Goal: Task Accomplishment & Management: Use online tool/utility

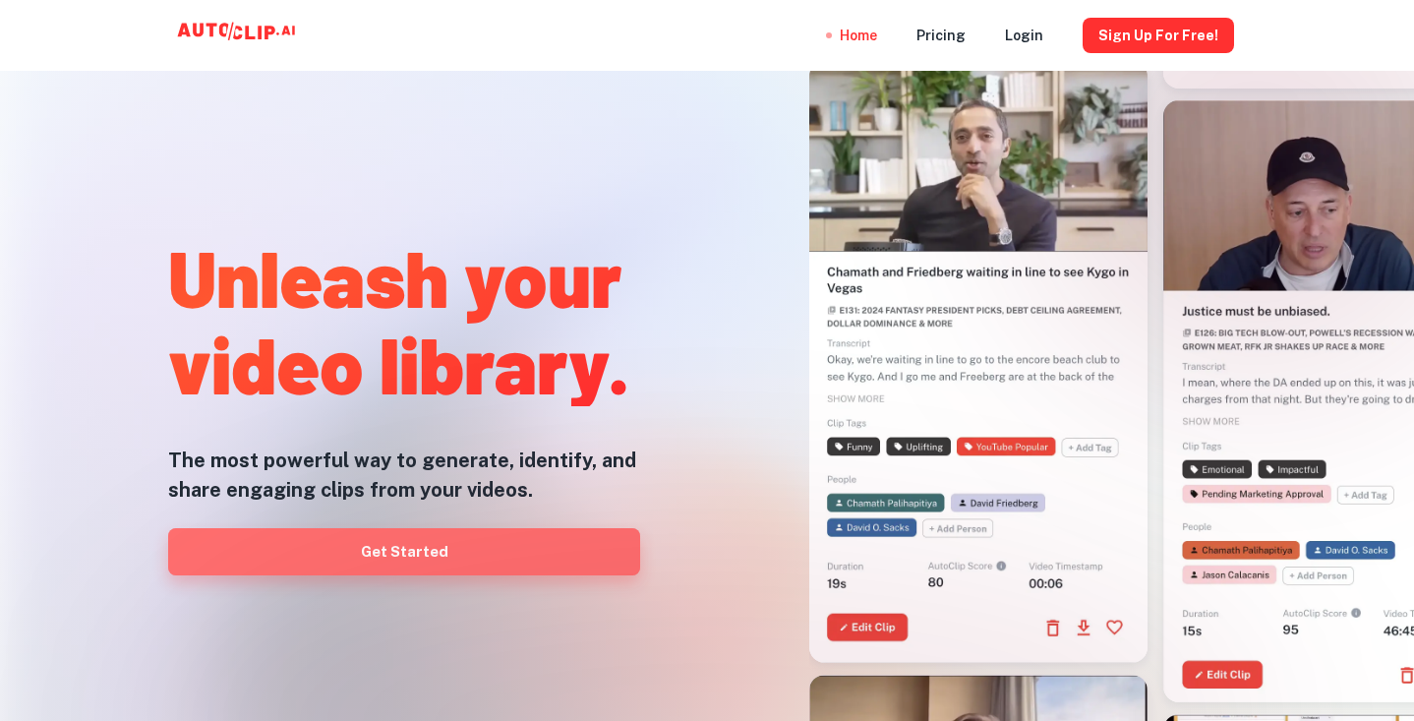
click at [428, 545] on link "Get Started" at bounding box center [404, 551] width 472 height 47
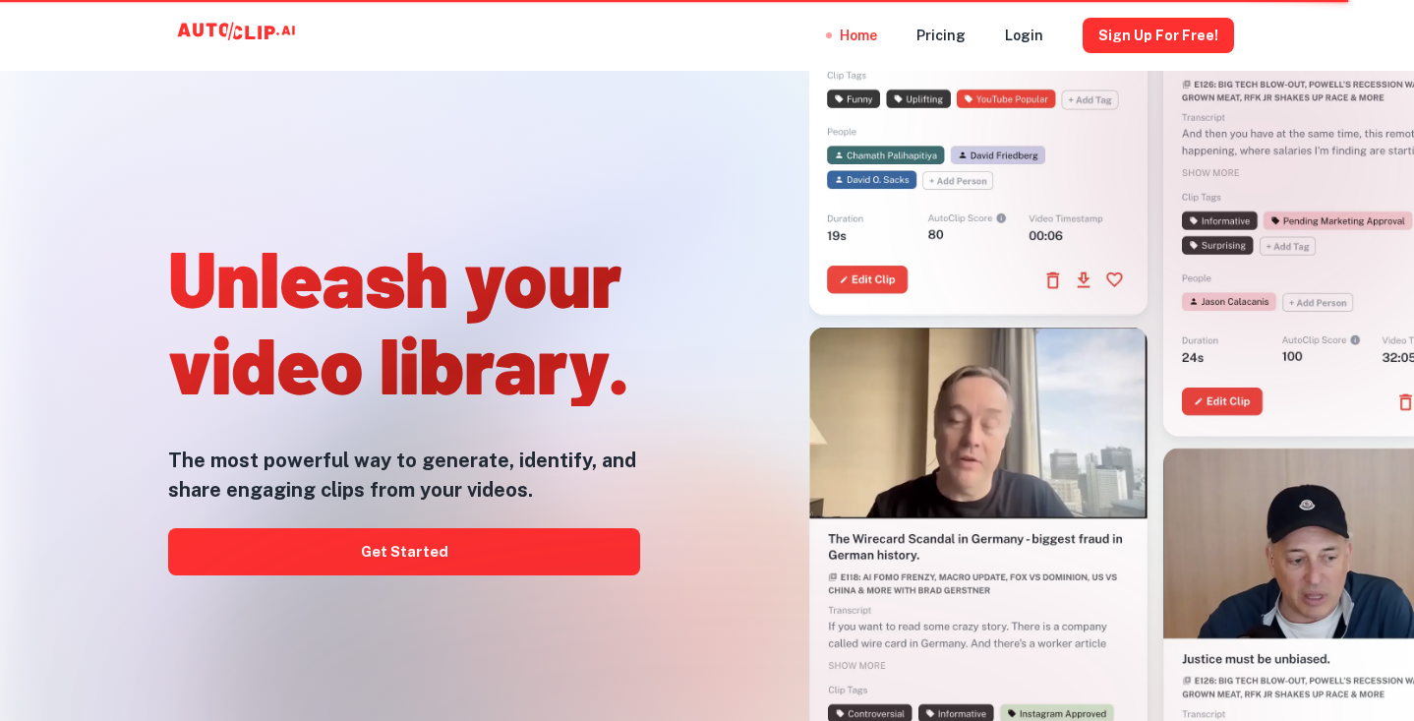
click at [416, 554] on div at bounding box center [707, 720] width 1131 height 393
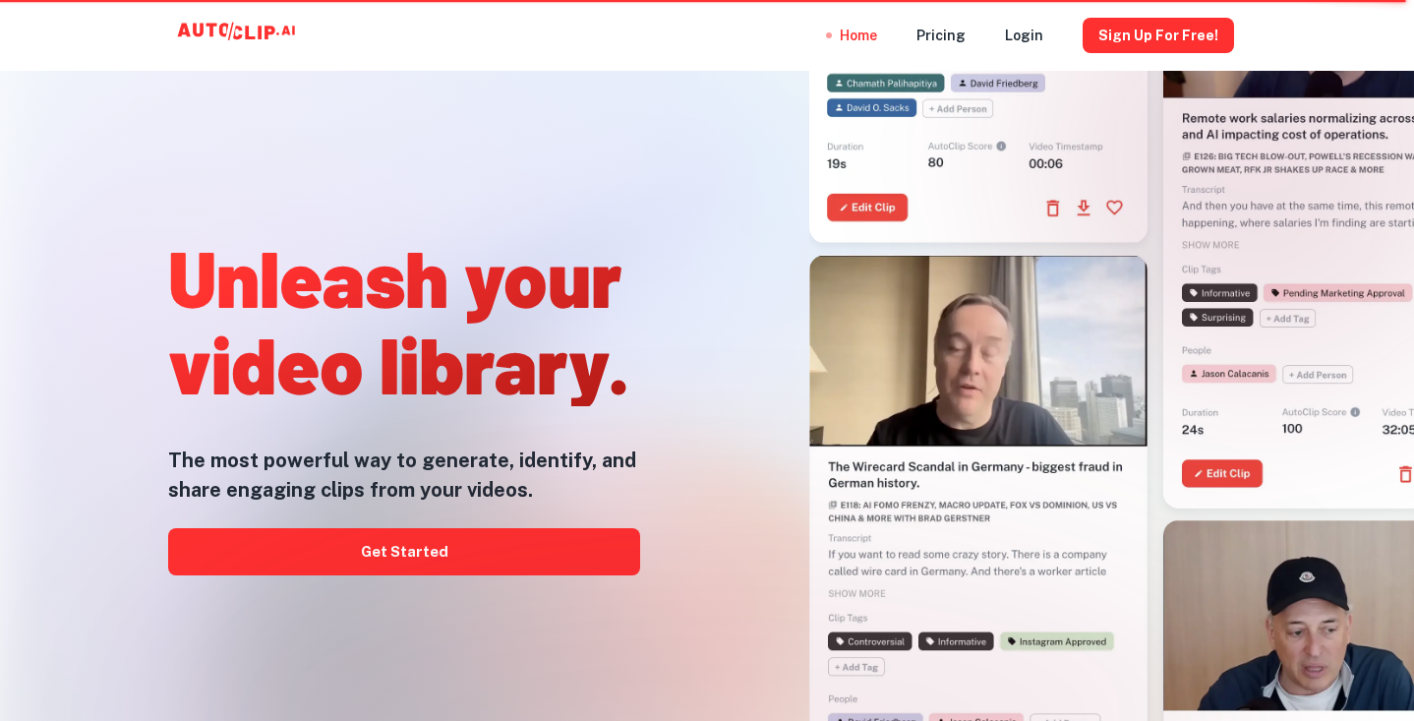
click at [416, 554] on div at bounding box center [707, 720] width 1131 height 393
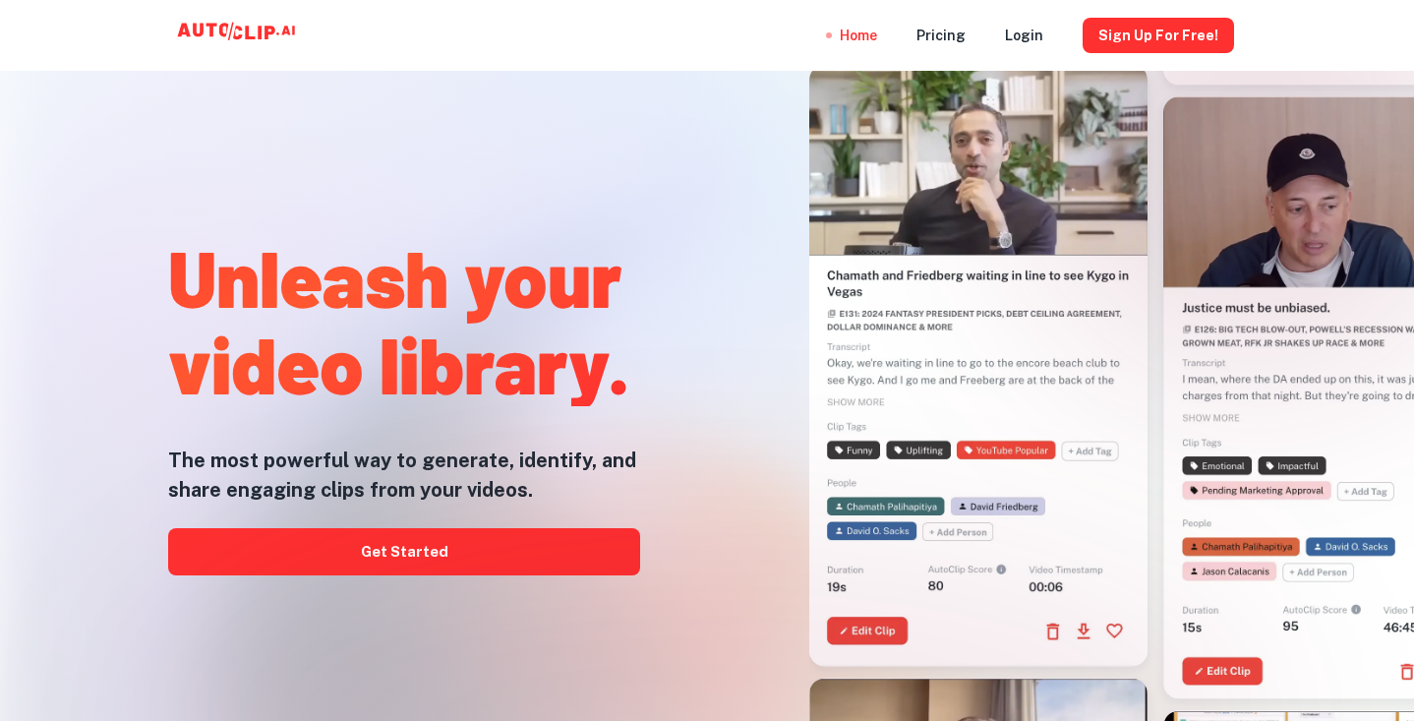
click at [404, 554] on div at bounding box center [707, 720] width 1131 height 393
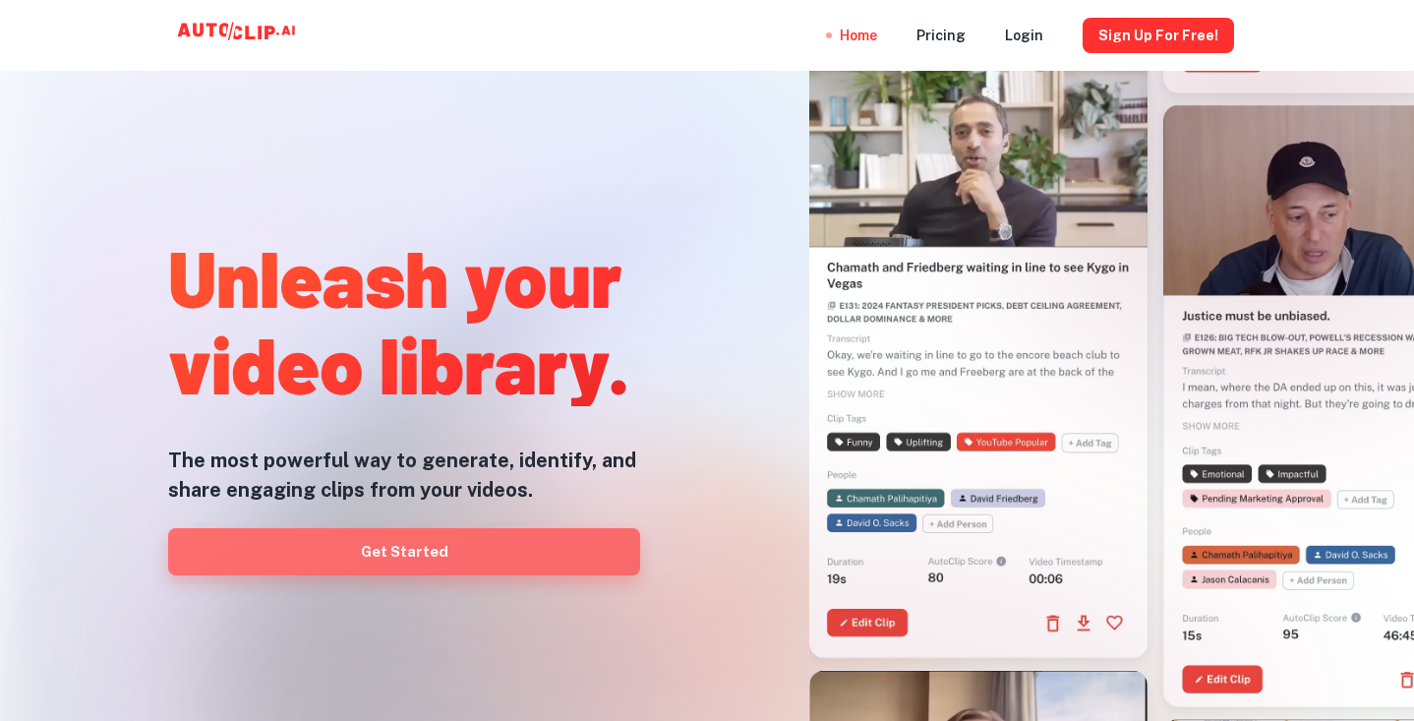
click at [403, 553] on link "Get Started" at bounding box center [404, 551] width 472 height 47
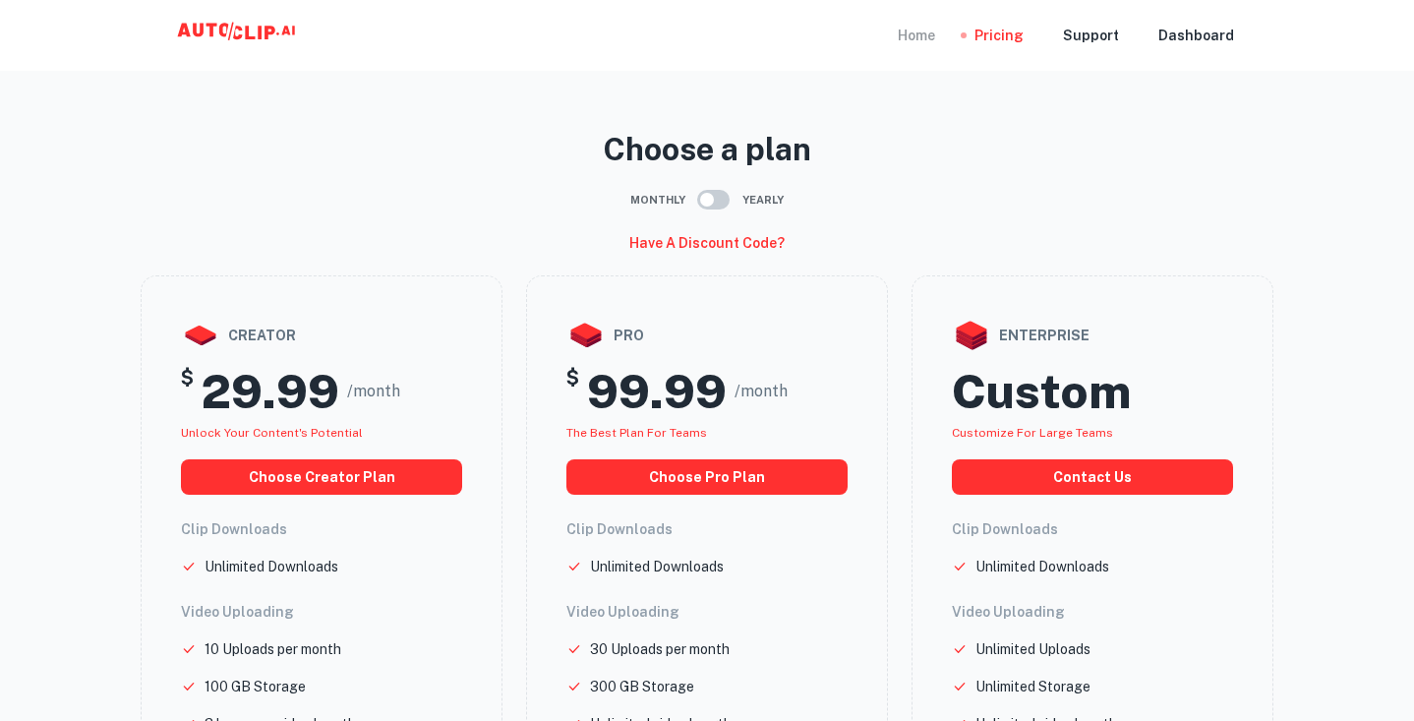
click at [935, 35] on div "Home" at bounding box center [916, 35] width 37 height 71
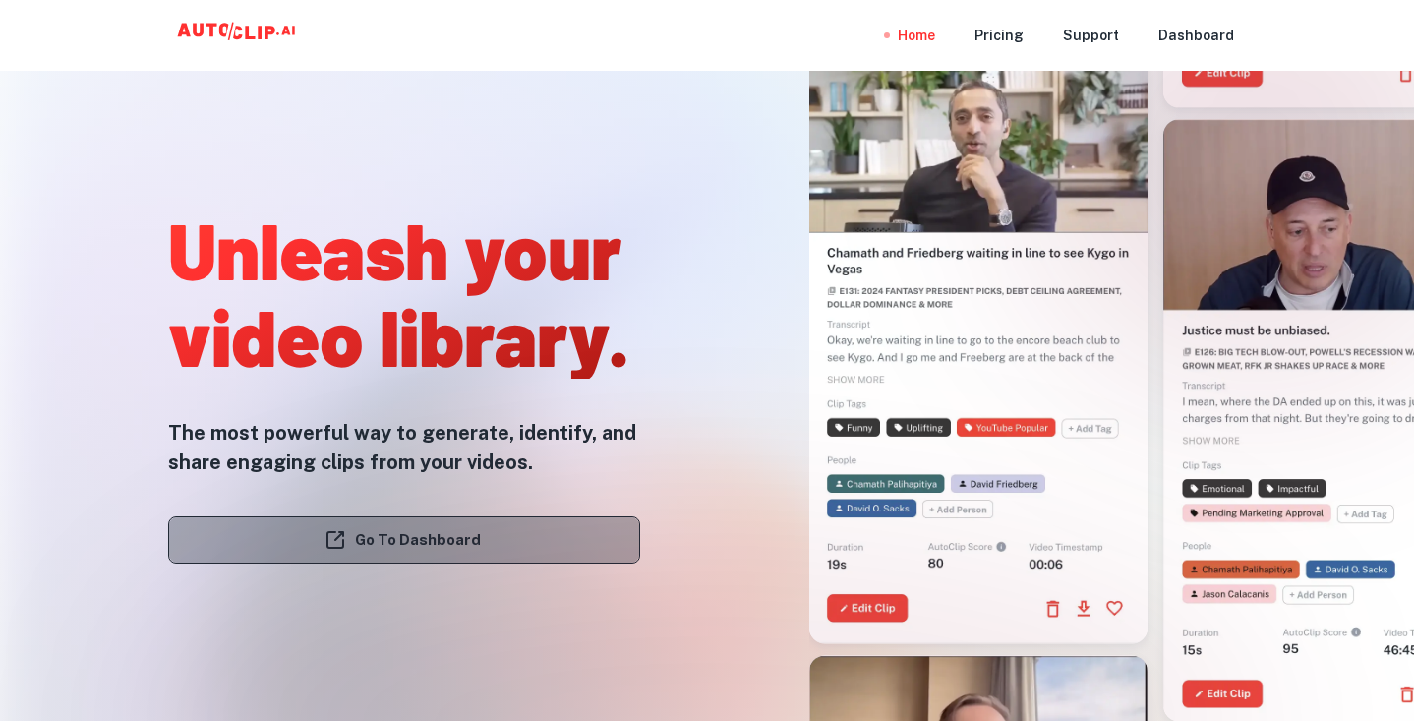
click at [424, 535] on link "Go To Dashboard" at bounding box center [404, 539] width 472 height 47
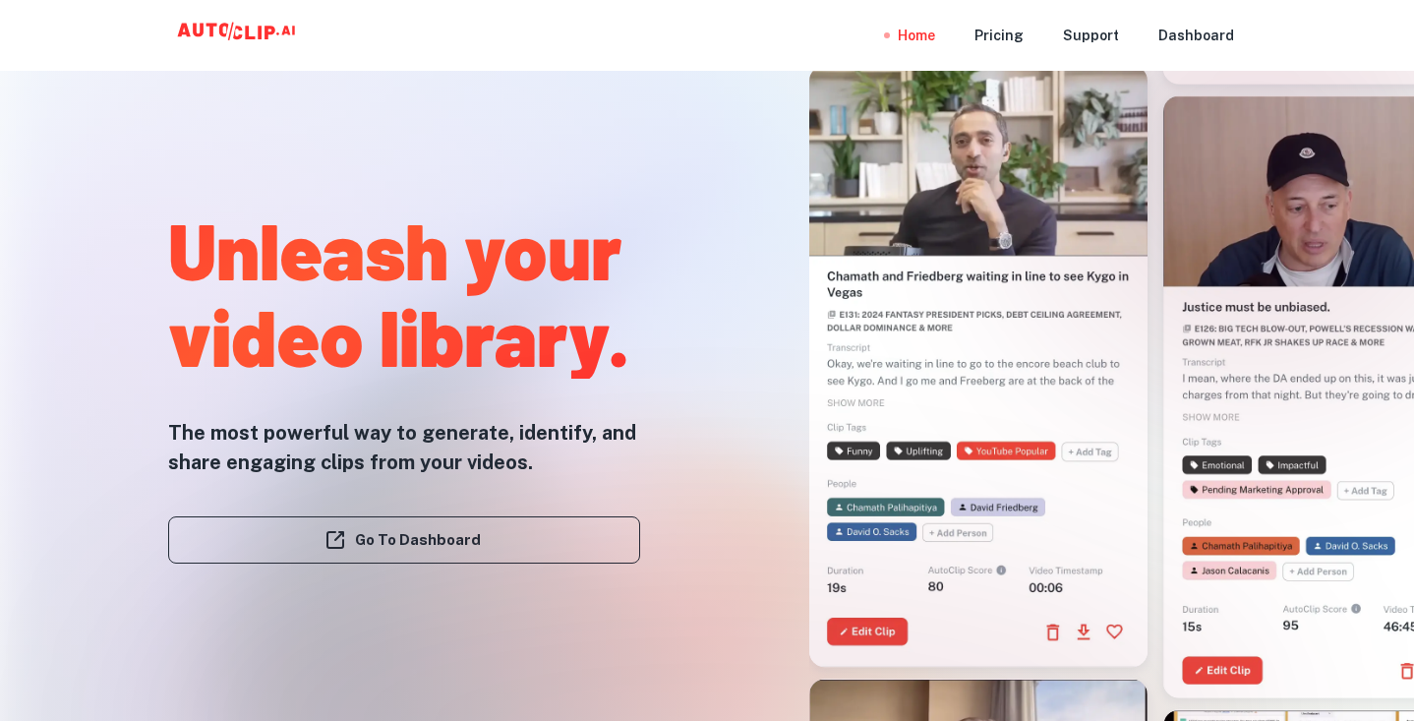
click at [480, 540] on div at bounding box center [707, 720] width 1131 height 393
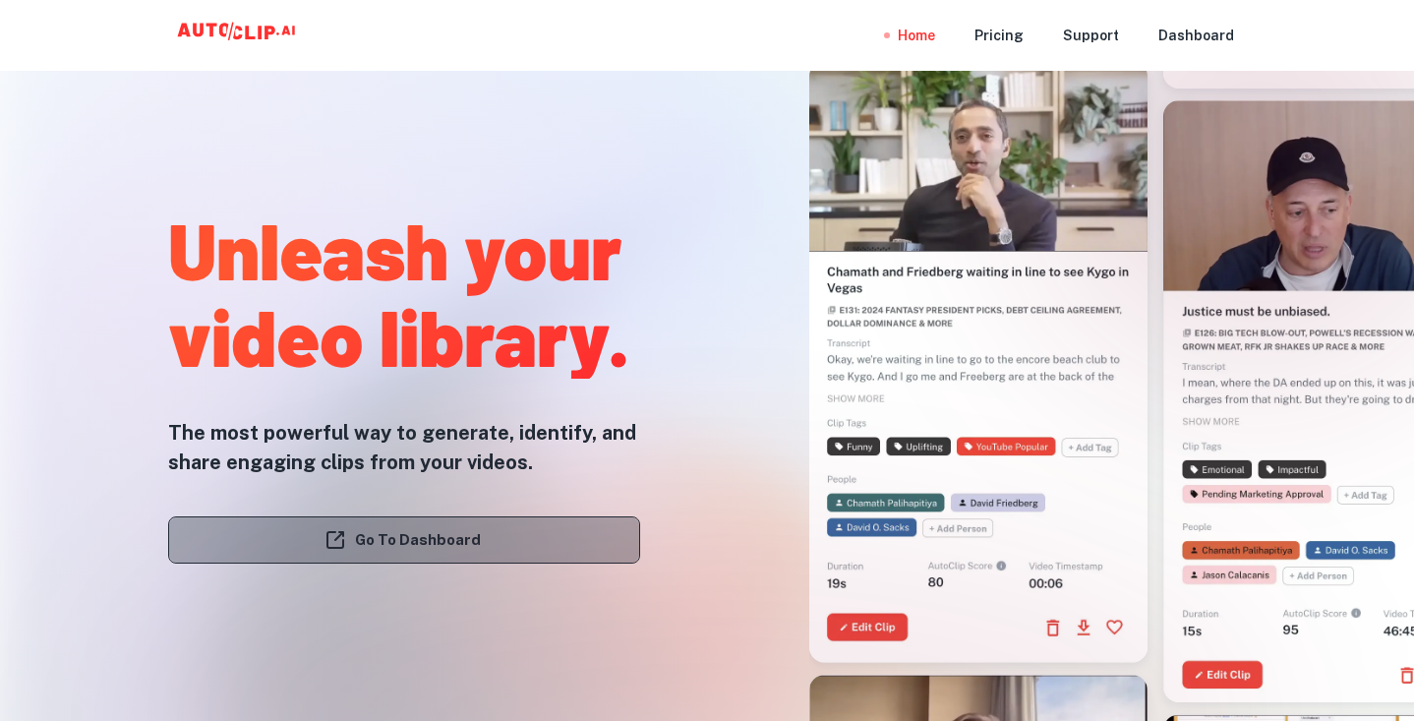
click at [447, 540] on link "Go To Dashboard" at bounding box center [404, 539] width 472 height 47
